Goal: Information Seeking & Learning: Learn about a topic

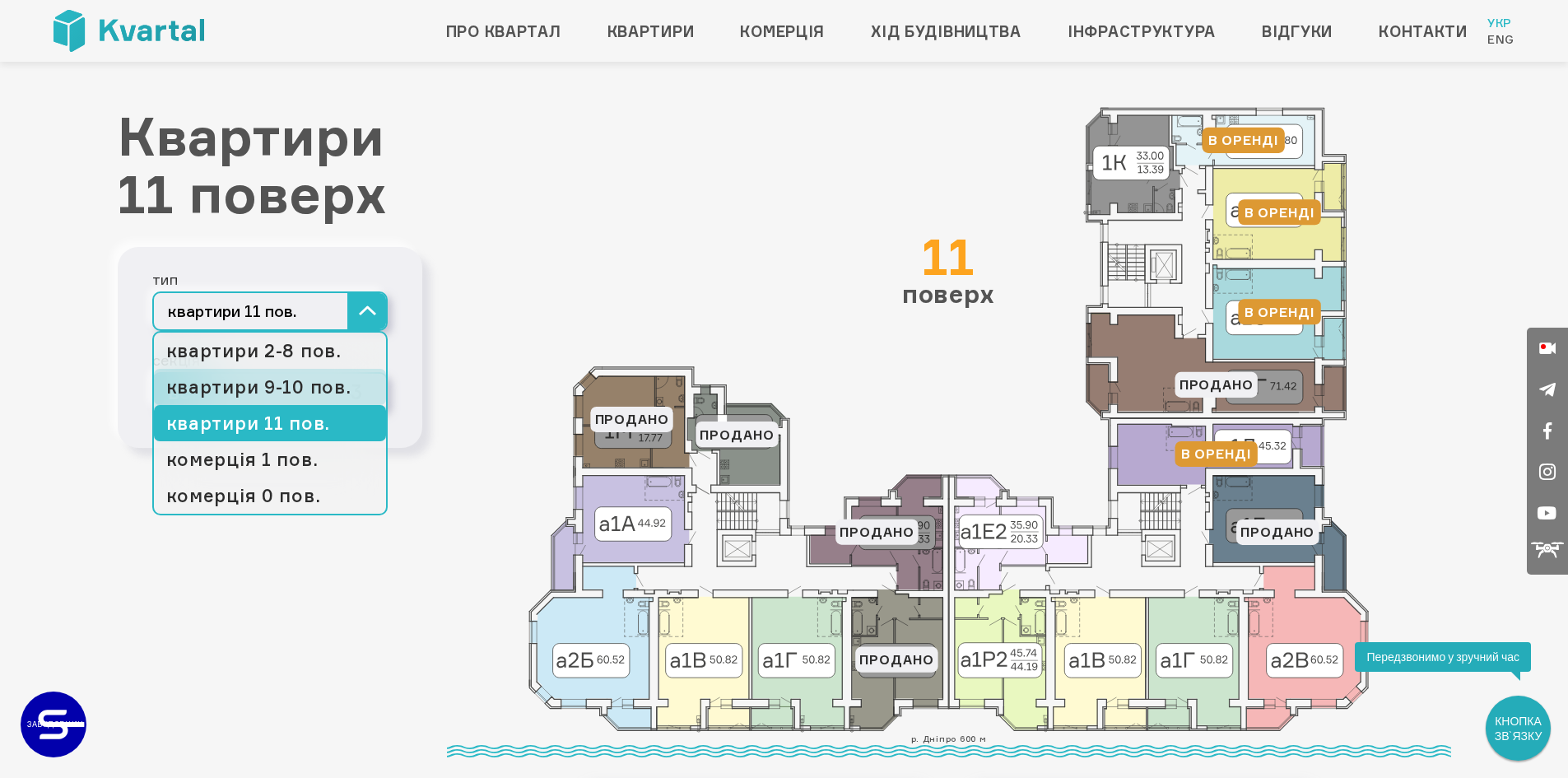
click at [323, 388] on link "квартири 9-10 пов." at bounding box center [270, 387] width 232 height 36
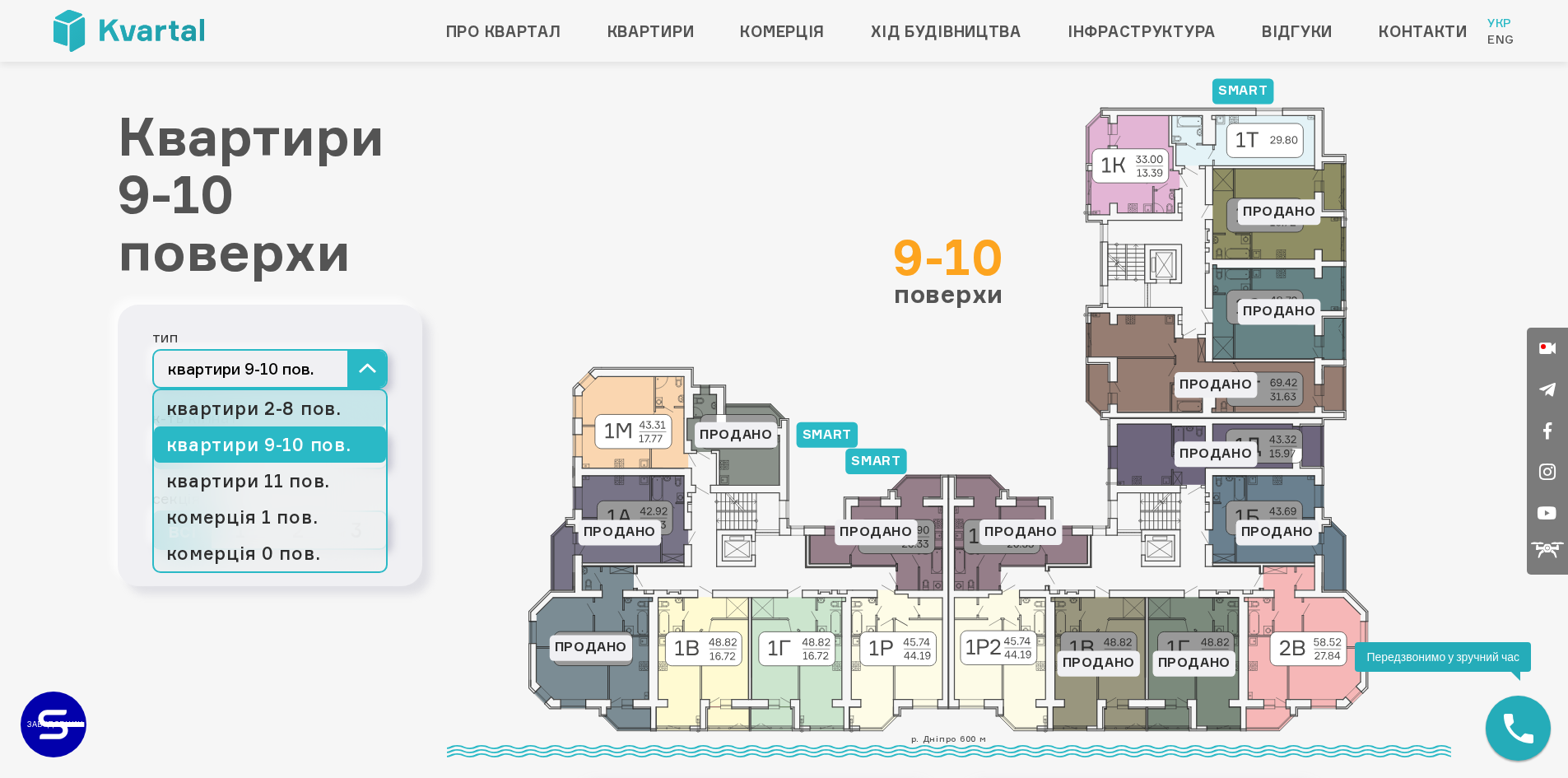
click at [290, 411] on link "квартири 2-8 пов." at bounding box center [270, 408] width 232 height 36
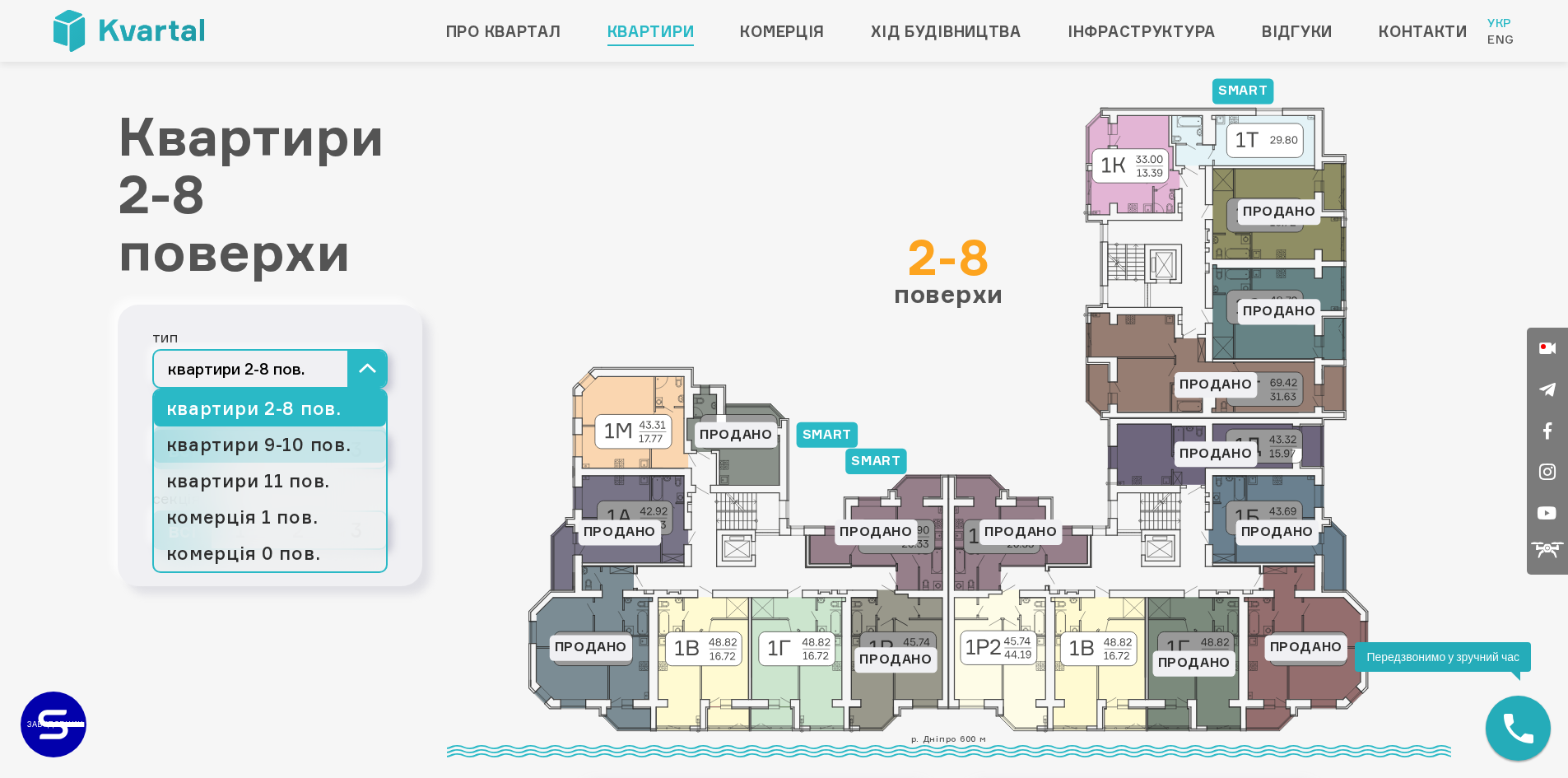
click at [286, 447] on link "квартири 9-10 пов." at bounding box center [270, 444] width 232 height 36
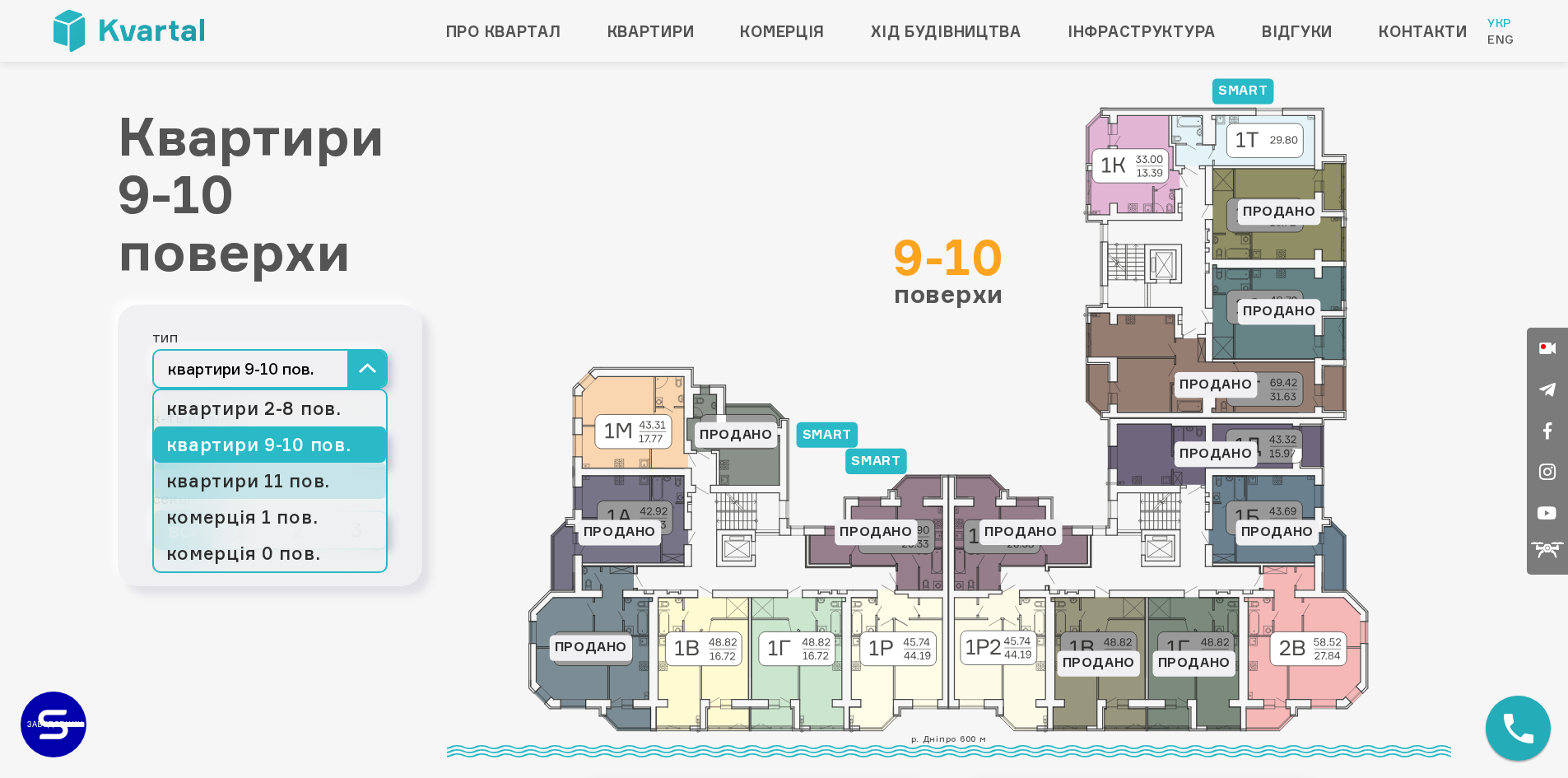
click at [301, 481] on link "квартири 11 пов." at bounding box center [270, 480] width 232 height 36
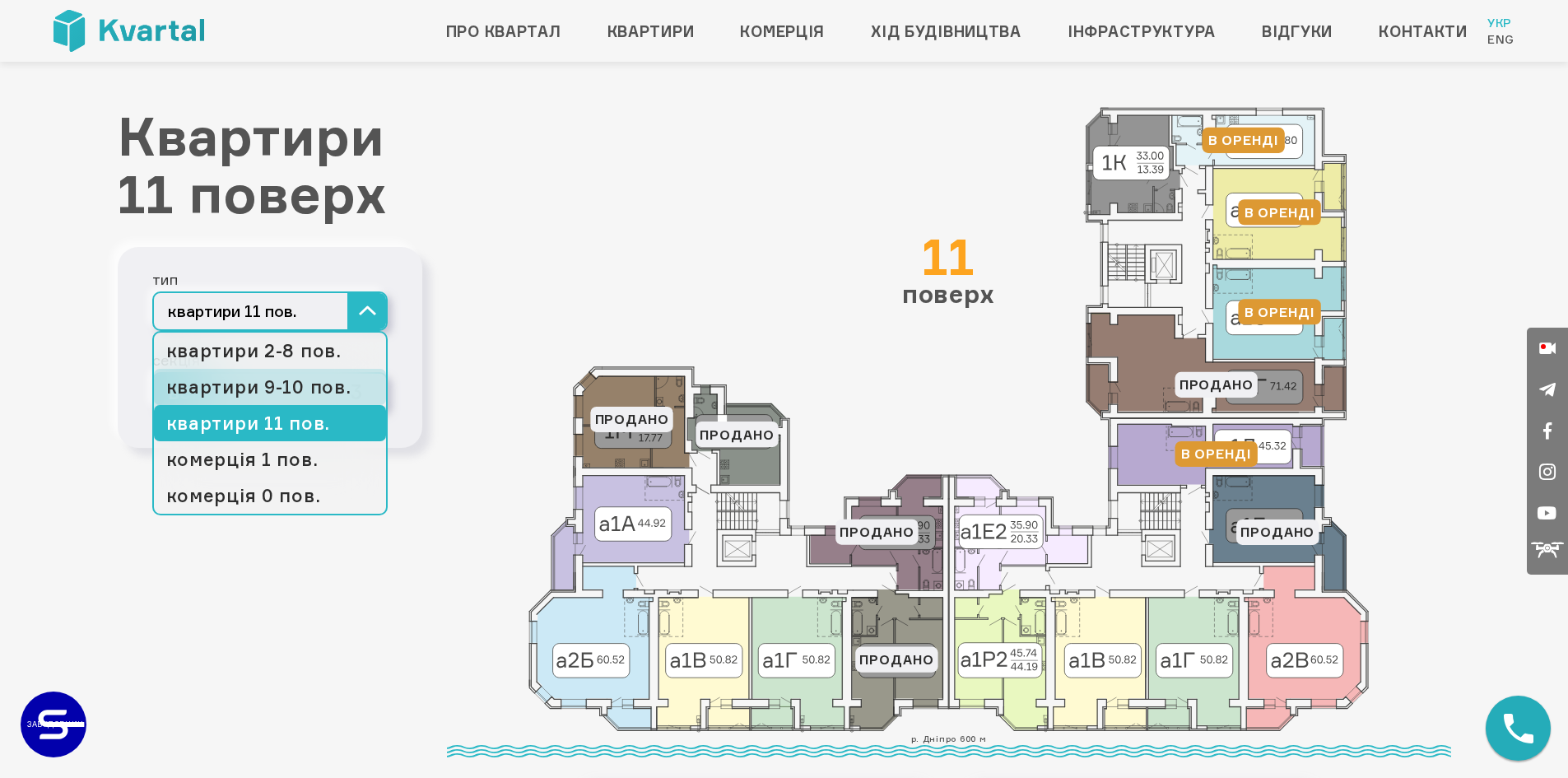
click at [296, 390] on link "квартири 9-10 пов." at bounding box center [270, 387] width 232 height 36
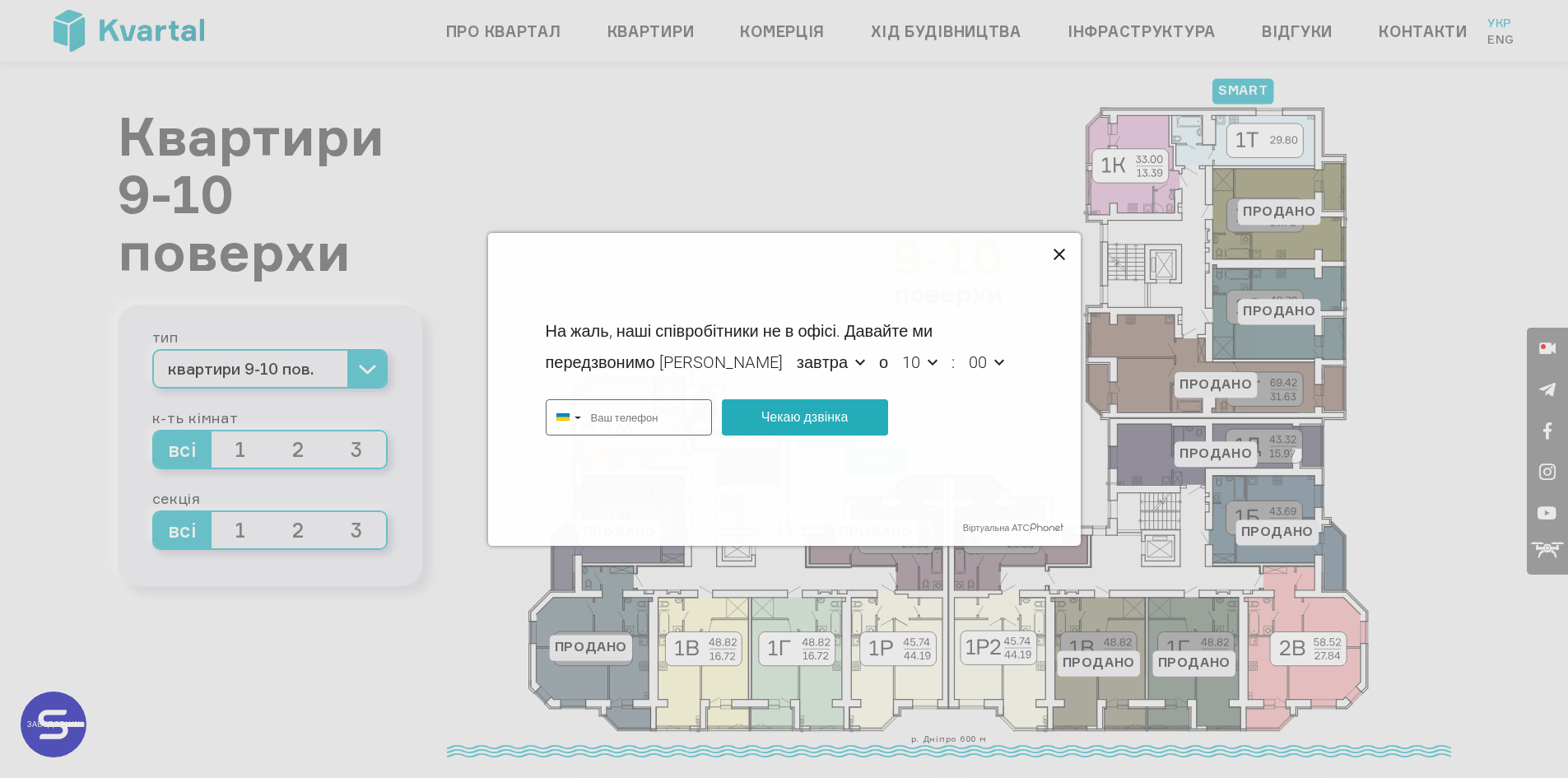
click at [1058, 251] on icon at bounding box center [1060, 255] width 20 height 20
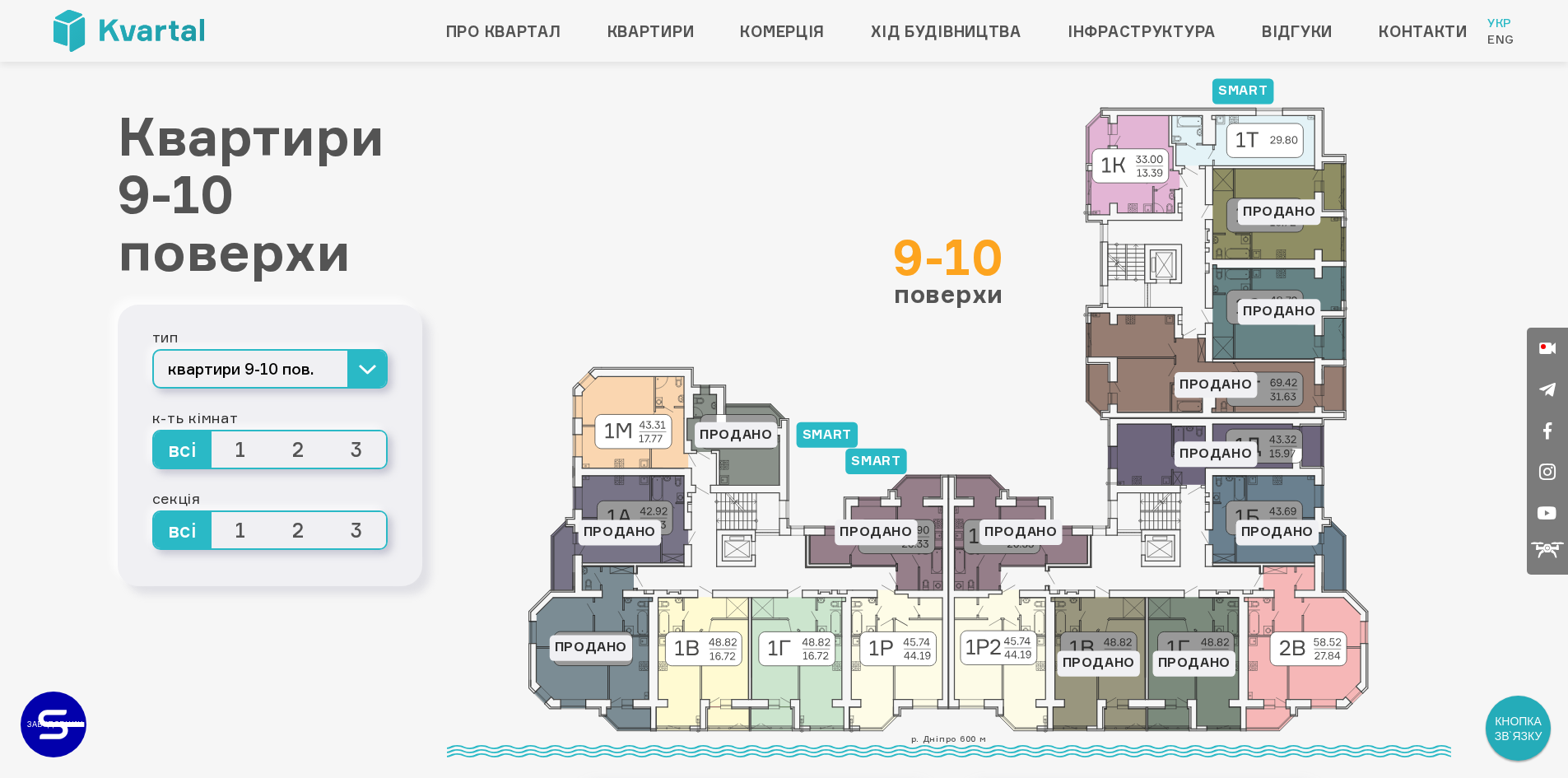
type input "[PHONE_NUMBER]"
